Goal: Task Accomplishment & Management: Use online tool/utility

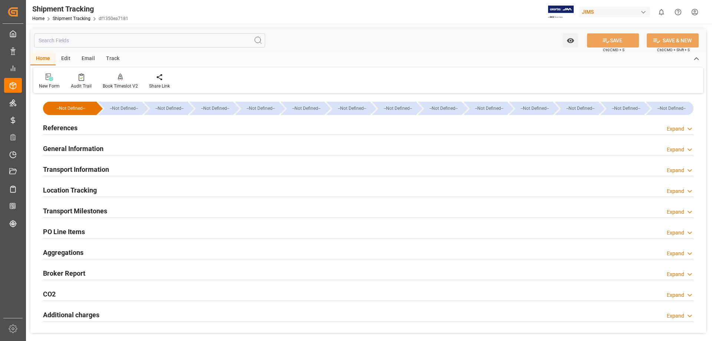
scroll to position [141, 0]
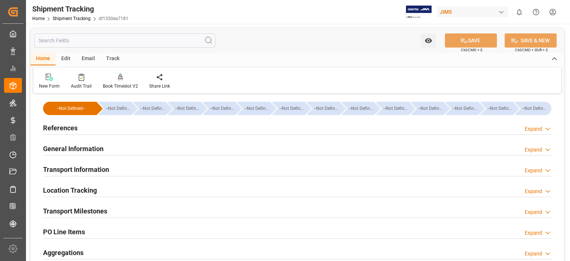
scroll to position [140, 0]
